Goal: Information Seeking & Learning: Learn about a topic

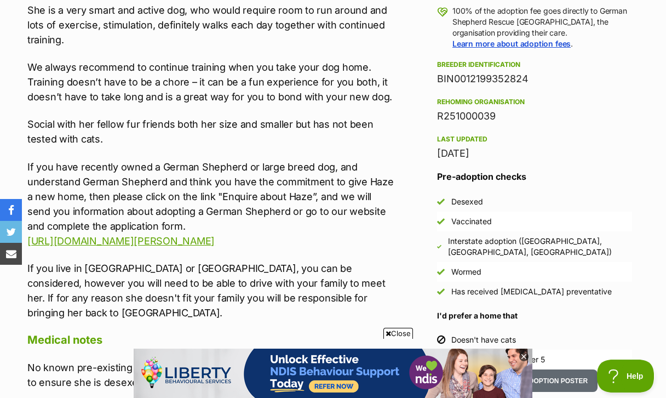
click at [391, 331] on span "Close" at bounding box center [399, 333] width 30 height 11
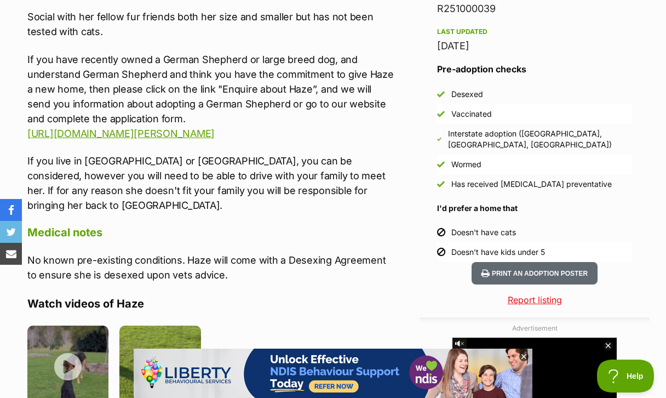
scroll to position [1018, 0]
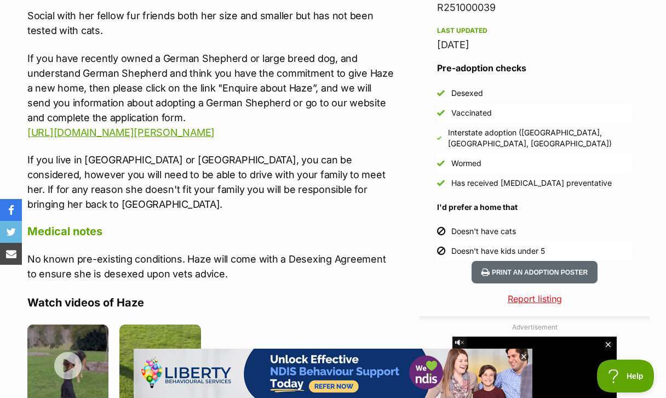
click at [524, 356] on icon at bounding box center [524, 357] width 4 height 4
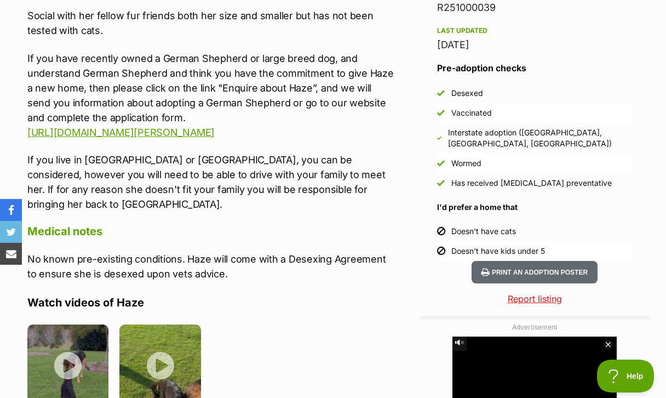
click at [610, 343] on icon at bounding box center [608, 343] width 9 height 9
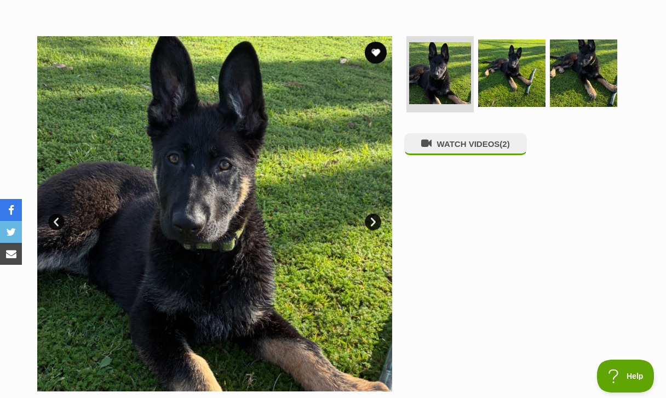
scroll to position [193, 0]
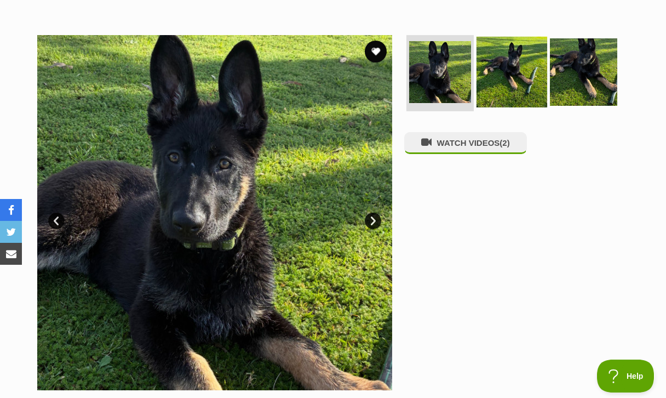
click at [517, 67] on img at bounding box center [512, 71] width 71 height 71
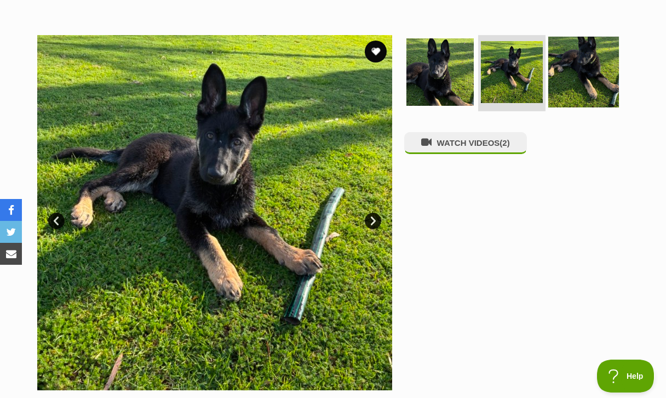
click at [559, 73] on img at bounding box center [584, 71] width 71 height 71
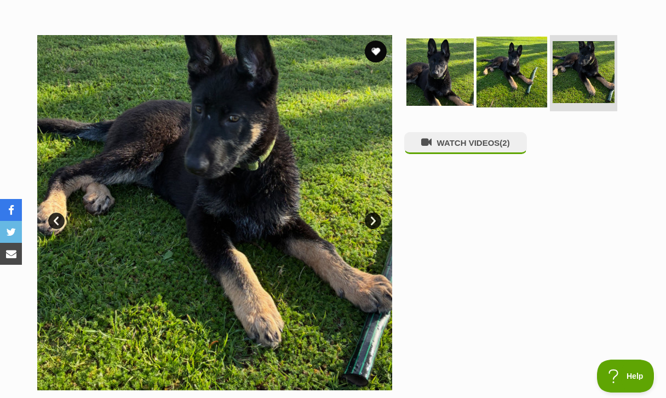
click at [501, 77] on img at bounding box center [512, 71] width 71 height 71
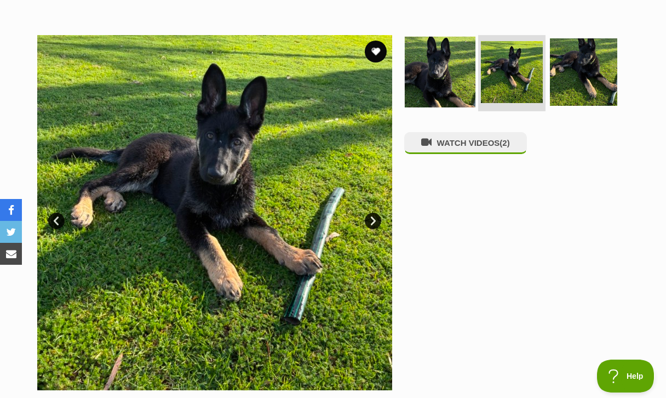
click at [452, 73] on img at bounding box center [440, 71] width 71 height 71
